Goal: Entertainment & Leisure: Consume media (video, audio)

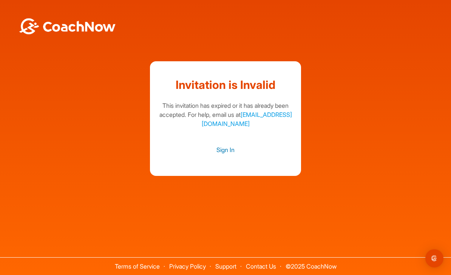
click at [233, 155] on link "Sign In" at bounding box center [226, 150] width 136 height 10
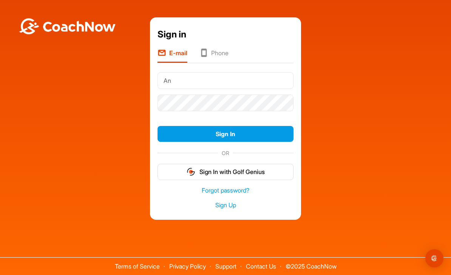
type input "A"
type input "[EMAIL_ADDRESS][DOMAIN_NAME]"
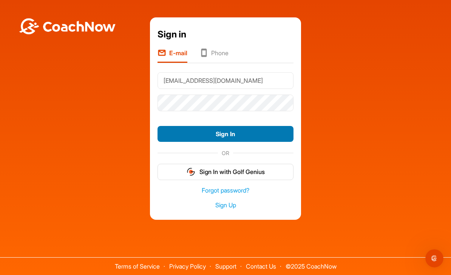
click at [266, 142] on button "Sign In" at bounding box center [226, 134] width 136 height 16
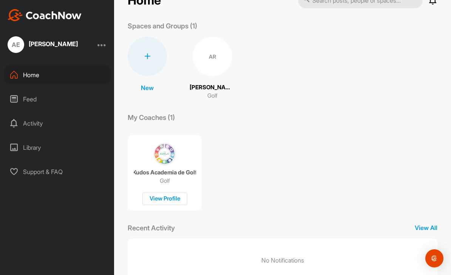
scroll to position [23, 0]
click at [173, 161] on img at bounding box center [164, 154] width 23 height 23
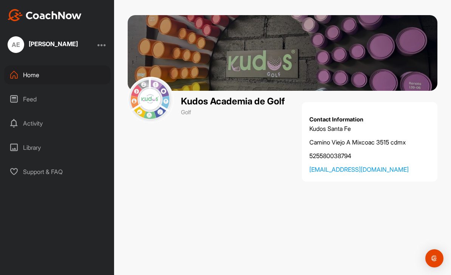
click at [53, 124] on div "Activity" at bounding box center [57, 123] width 107 height 19
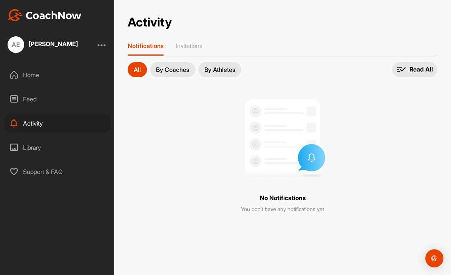
click at [173, 69] on p "By Coaches" at bounding box center [172, 70] width 33 height 6
click at [51, 98] on div "Feed" at bounding box center [57, 99] width 107 height 19
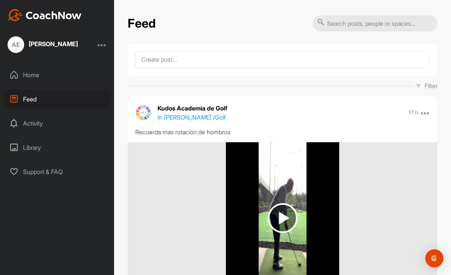
click at [60, 151] on div "Library" at bounding box center [57, 147] width 107 height 19
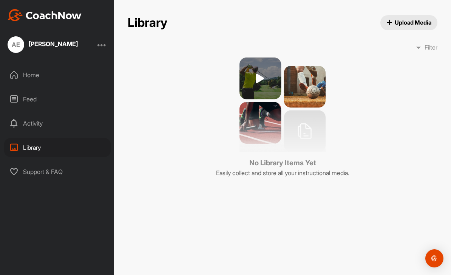
click at [57, 130] on div "Activity" at bounding box center [57, 123] width 107 height 19
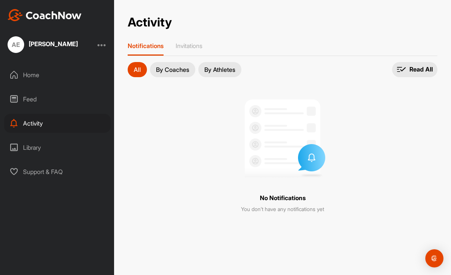
click at [71, 101] on div "Feed" at bounding box center [57, 99] width 107 height 19
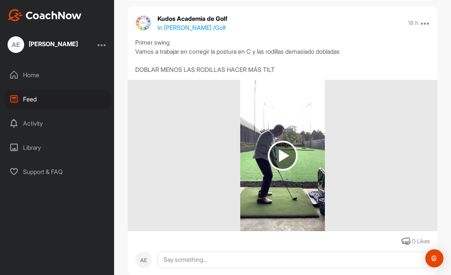
scroll to position [584, 0]
click at [298, 143] on img at bounding box center [282, 155] width 85 height 151
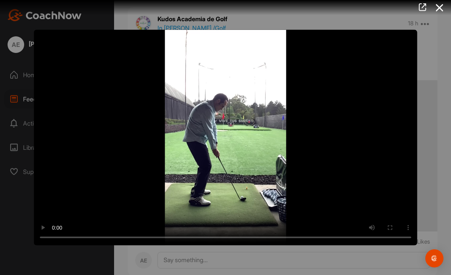
click at [231, 139] on video "Video Player" at bounding box center [226, 137] width 384 height 216
click at [437, 111] on div at bounding box center [225, 137] width 451 height 275
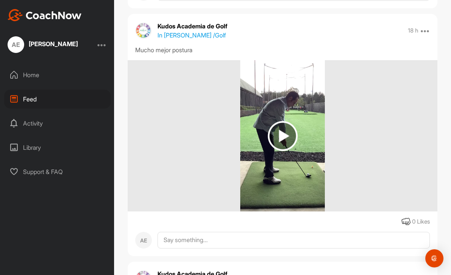
scroll to position [311, 0]
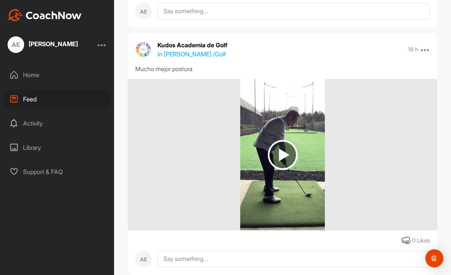
click at [287, 150] on img at bounding box center [283, 155] width 30 height 30
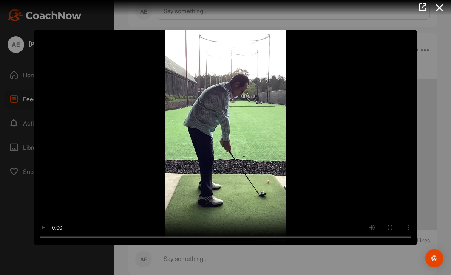
click at [230, 140] on video "Video Player" at bounding box center [226, 137] width 384 height 216
click at [429, 88] on div at bounding box center [225, 137] width 451 height 275
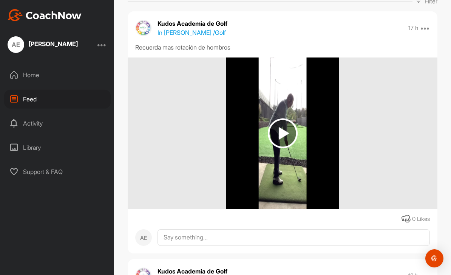
scroll to position [102, 0]
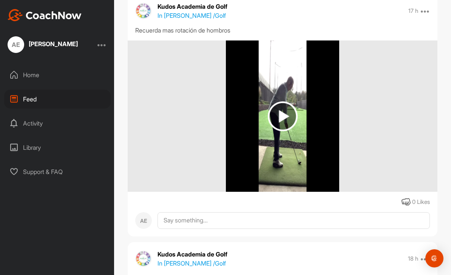
click at [286, 119] on img at bounding box center [283, 116] width 30 height 30
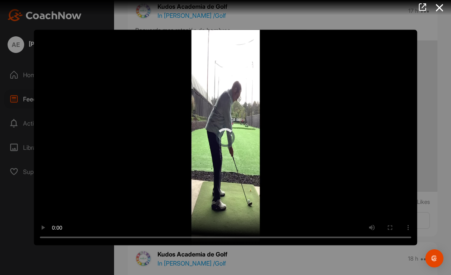
click at [230, 138] on video "Video Player" at bounding box center [226, 137] width 384 height 216
click at [442, 8] on icon at bounding box center [439, 8] width 17 height 14
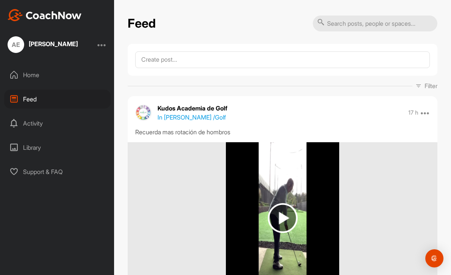
scroll to position [0, 0]
